Goal: Task Accomplishment & Management: Manage account settings

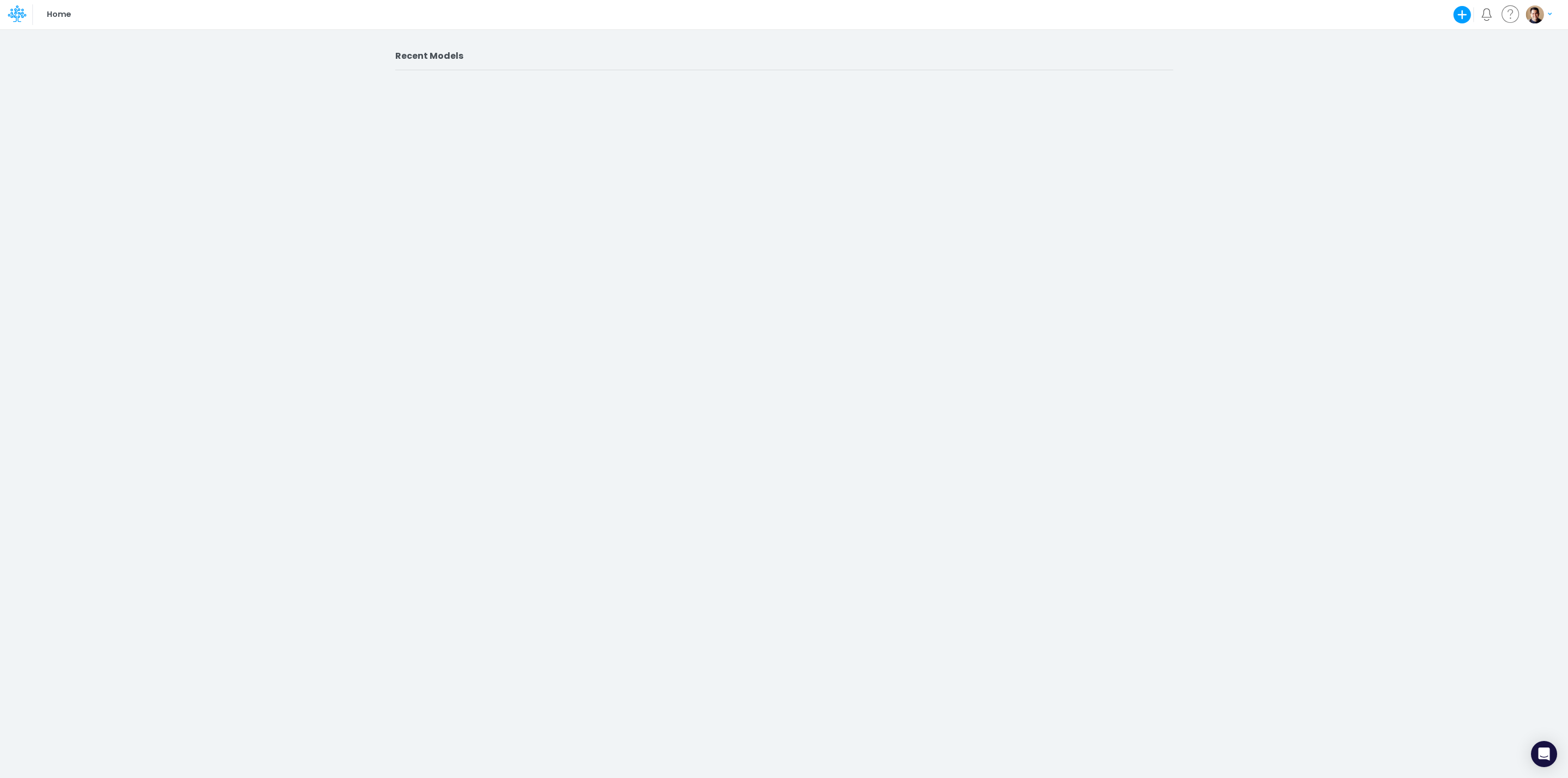
click at [1528, 18] on img "button" at bounding box center [1535, 15] width 18 height 18
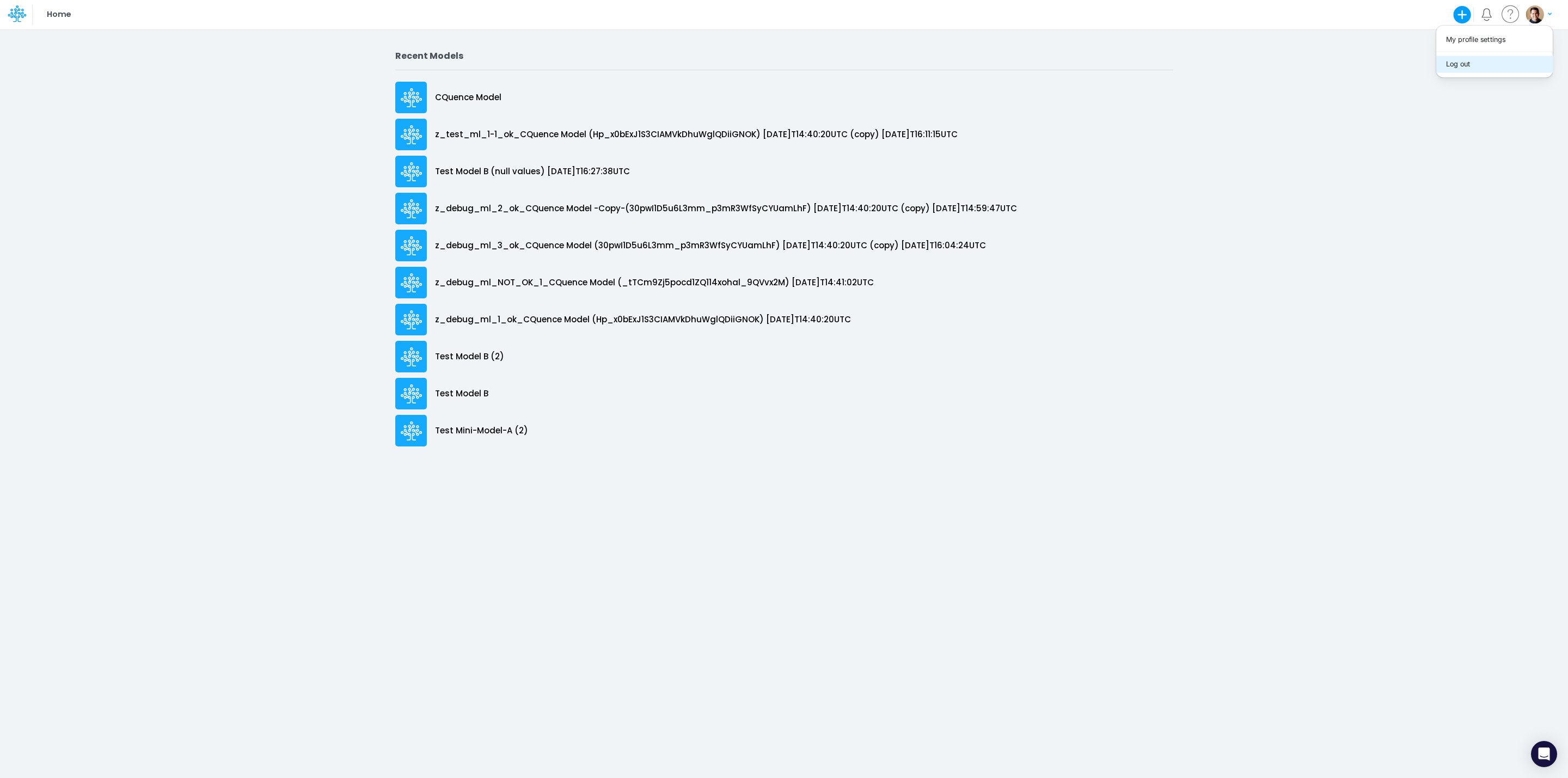
click at [1495, 65] on button "Log out" at bounding box center [1494, 64] width 116 height 17
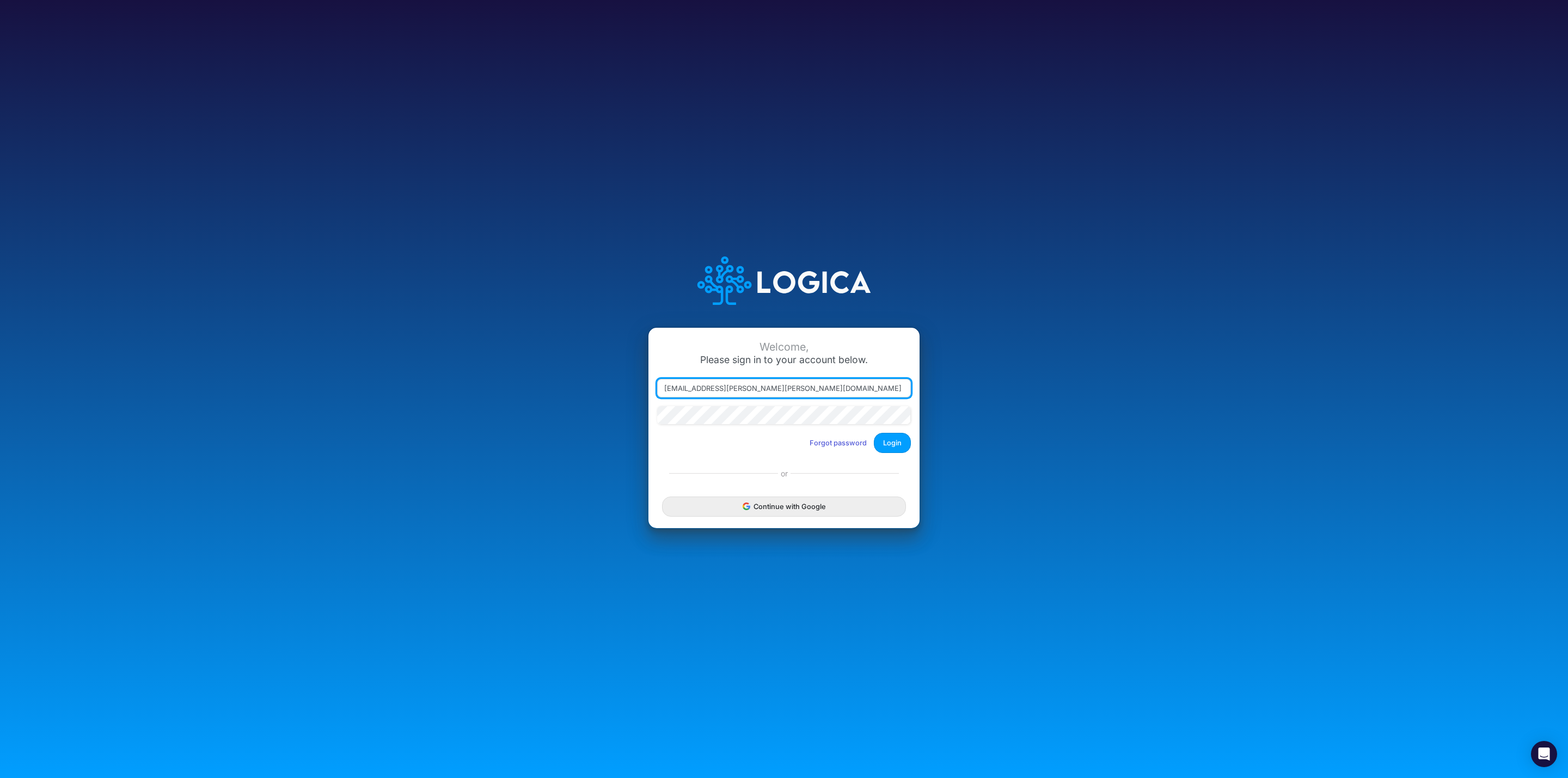
drag, startPoint x: 719, startPoint y: 384, endPoint x: 742, endPoint y: 381, distance: 23.2
click at [719, 384] on input "leandro.castro+dm@logica.cloud" at bounding box center [784, 388] width 254 height 18
click at [1114, 332] on div "Welcome, Please sign in to your account below. leandro.castro@pro Forgot passwo…" at bounding box center [783, 390] width 1045 height 310
click at [792, 389] on input "leandro.castro@pro" at bounding box center [784, 388] width 254 height 18
type input "leandro.castro@proforma.io"
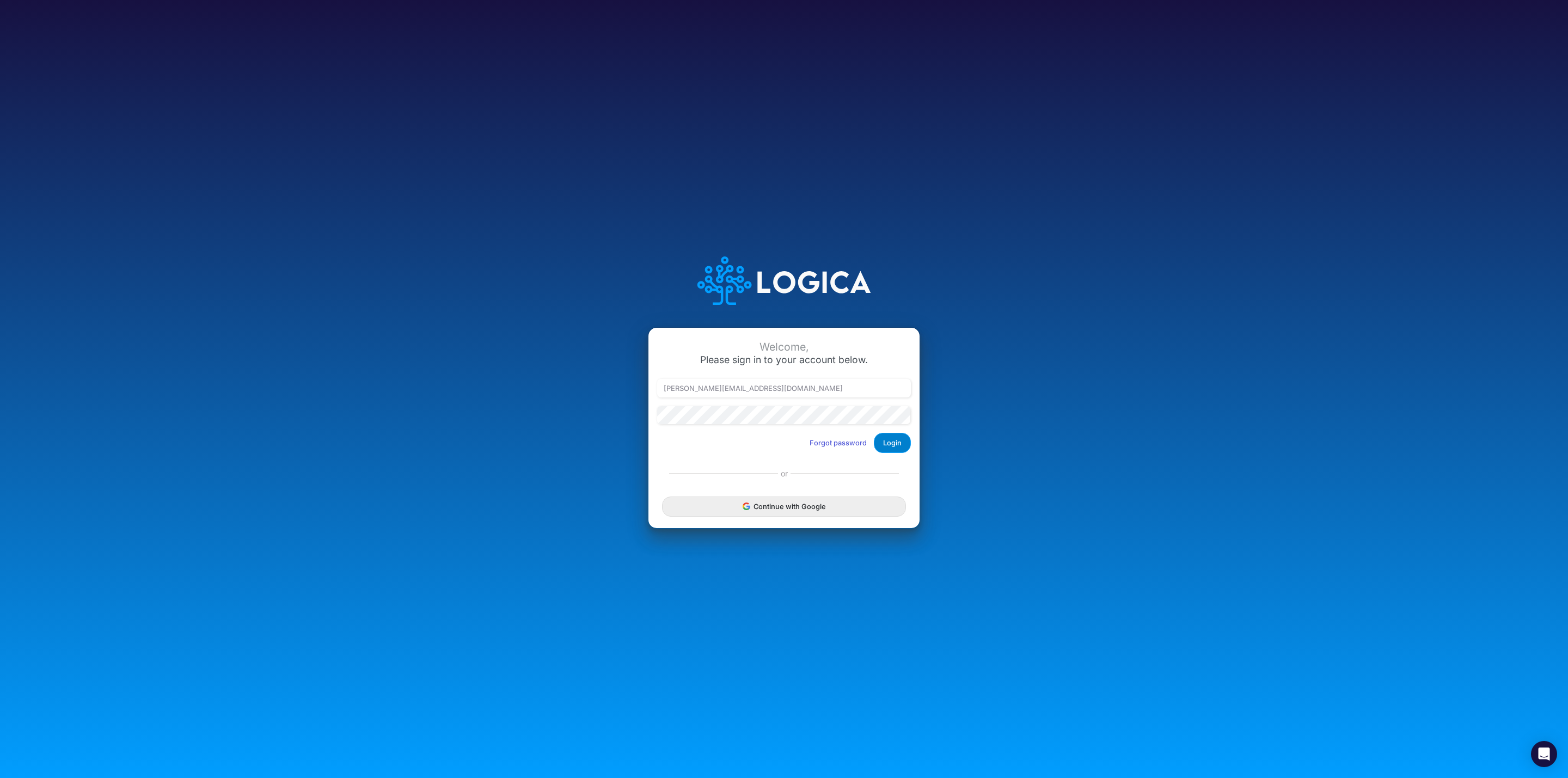
click at [891, 438] on button "Login" at bounding box center [892, 443] width 37 height 20
